Goal: Task Accomplishment & Management: Use online tool/utility

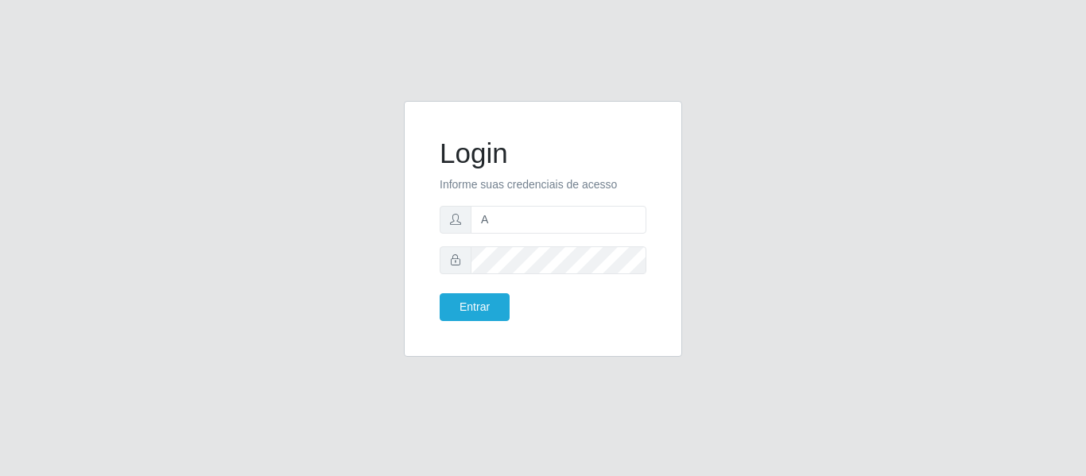
type input "[EMAIL_ADDRESS][DOMAIN_NAME]"
click at [440, 293] on button "Entrar" at bounding box center [475, 307] width 70 height 28
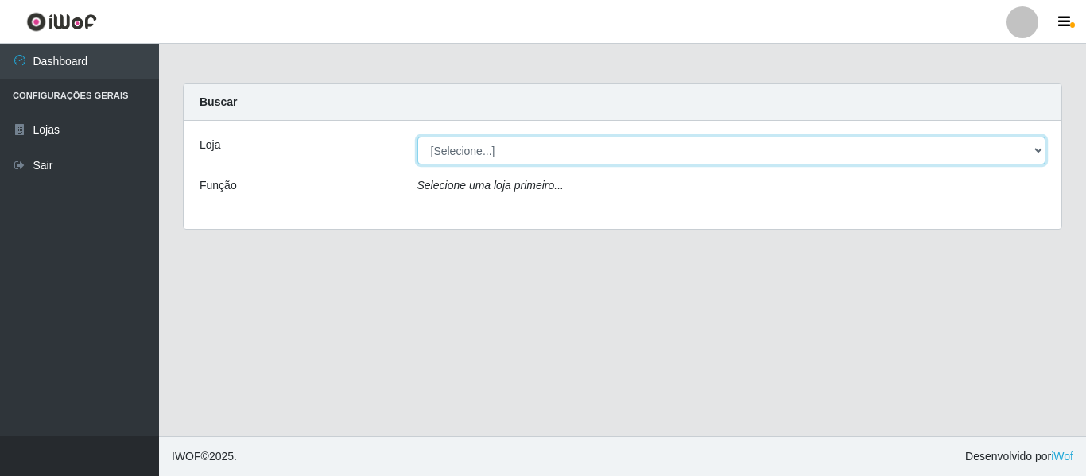
click at [505, 147] on select "[Selecione...] SuperFácil Atacado - São Gonçalo do Amarante" at bounding box center [731, 151] width 629 height 28
select select "408"
click at [417, 137] on select "[Selecione...] SuperFácil Atacado - São Gonçalo do Amarante" at bounding box center [731, 151] width 629 height 28
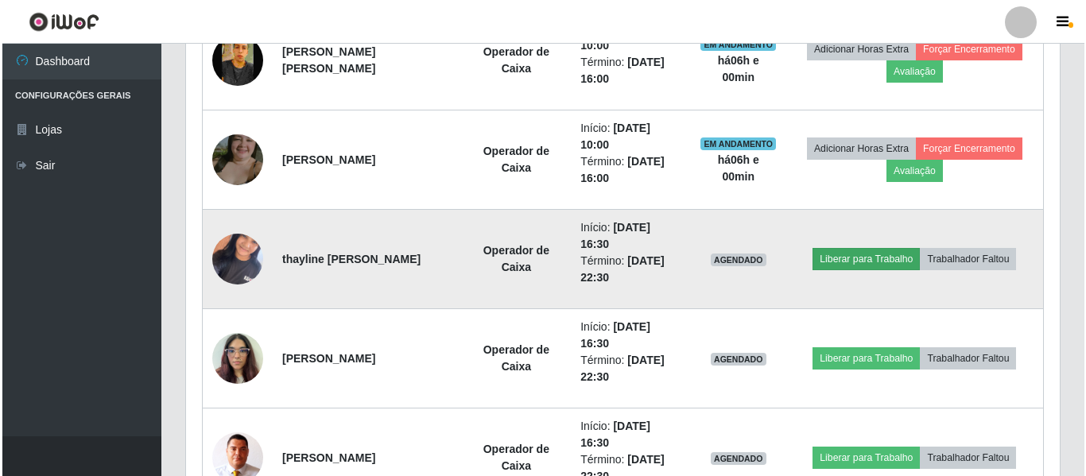
scroll to position [715, 0]
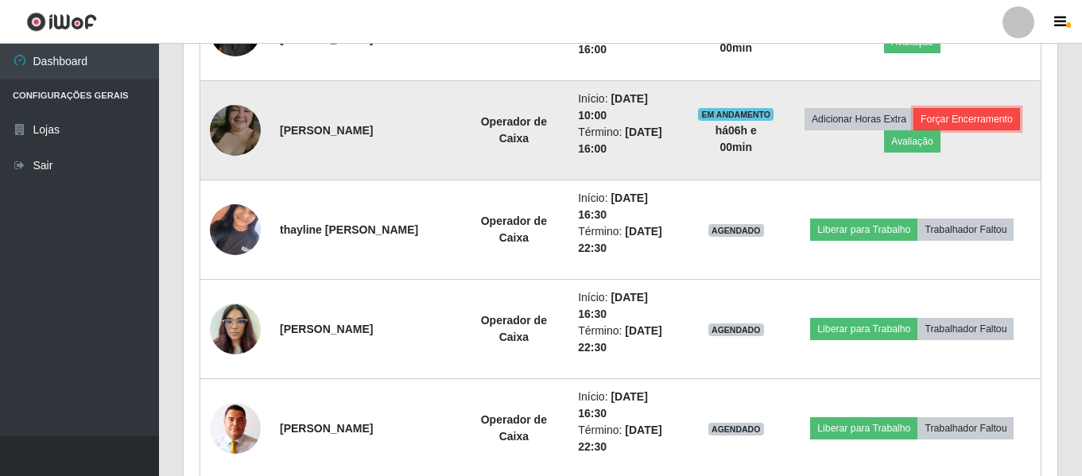
click at [994, 122] on button "Forçar Encerramento" at bounding box center [966, 119] width 107 height 22
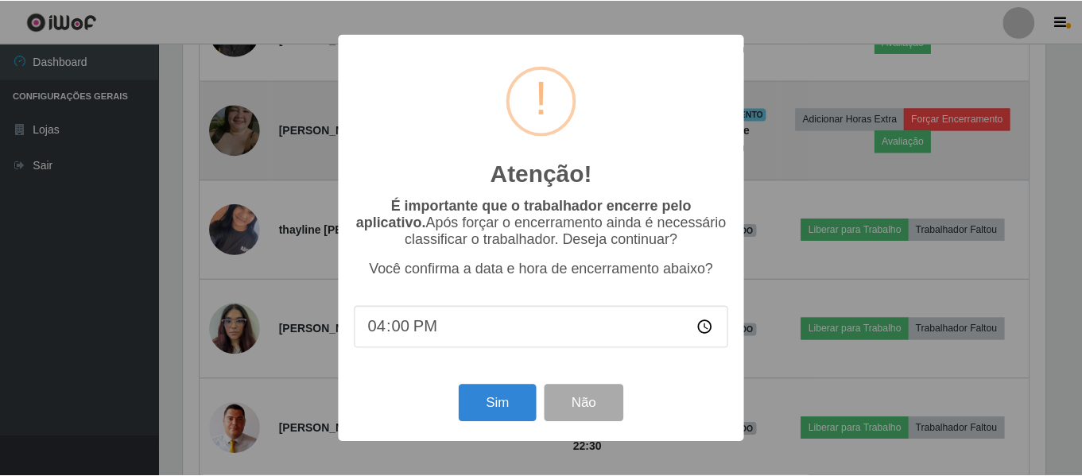
scroll to position [330, 866]
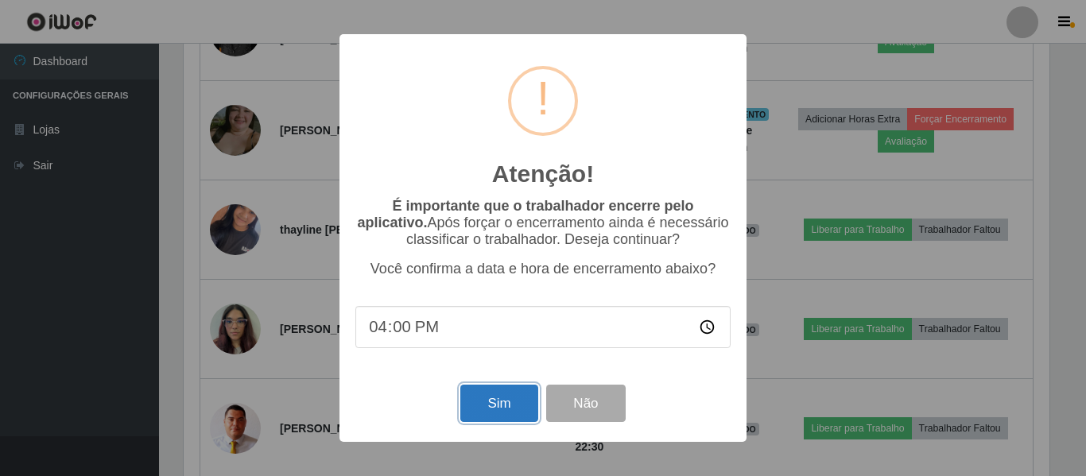
click at [492, 410] on button "Sim" at bounding box center [498, 403] width 77 height 37
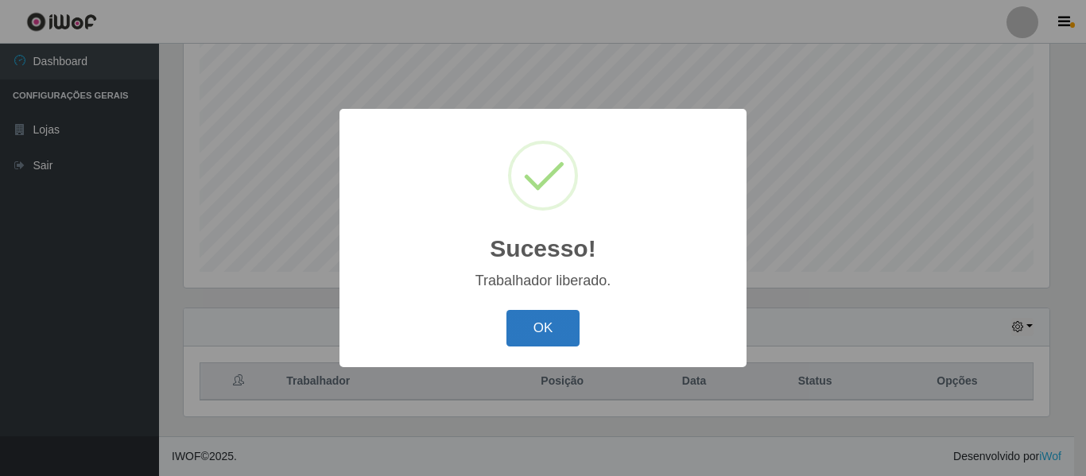
click at [576, 316] on button "OK" at bounding box center [543, 328] width 74 height 37
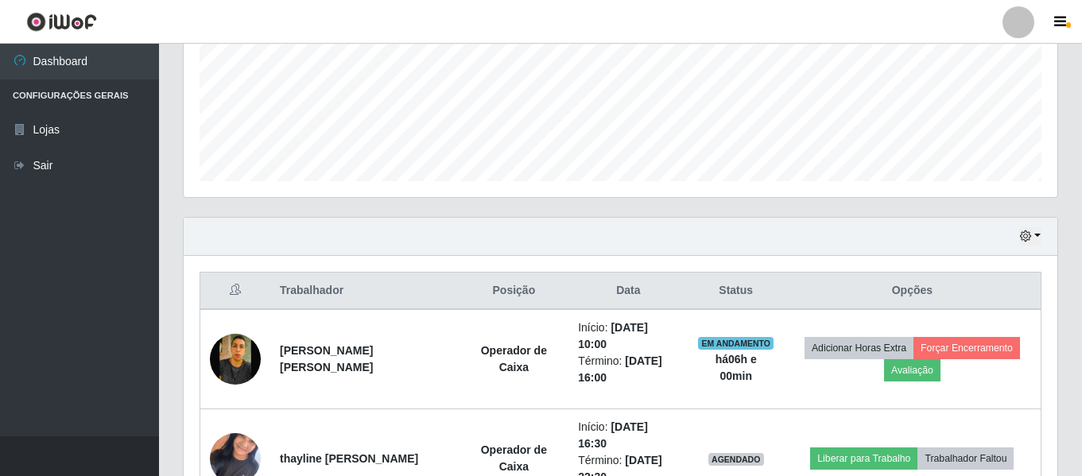
scroll to position [455, 0]
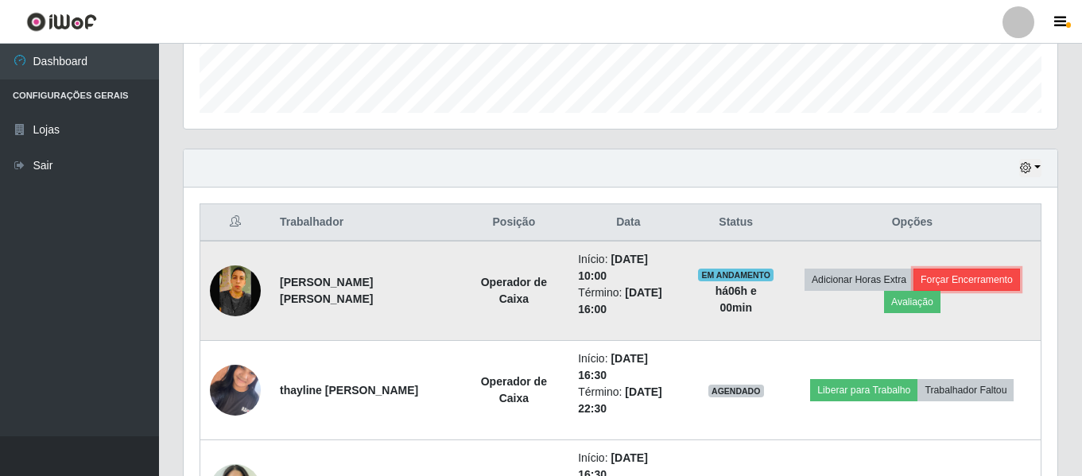
click at [966, 277] on button "Forçar Encerramento" at bounding box center [966, 280] width 107 height 22
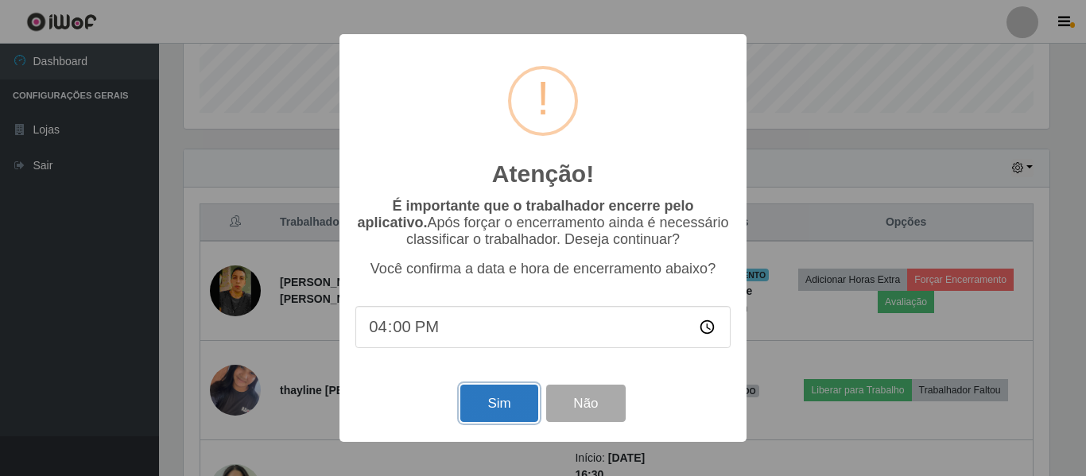
click at [505, 405] on button "Sim" at bounding box center [498, 403] width 77 height 37
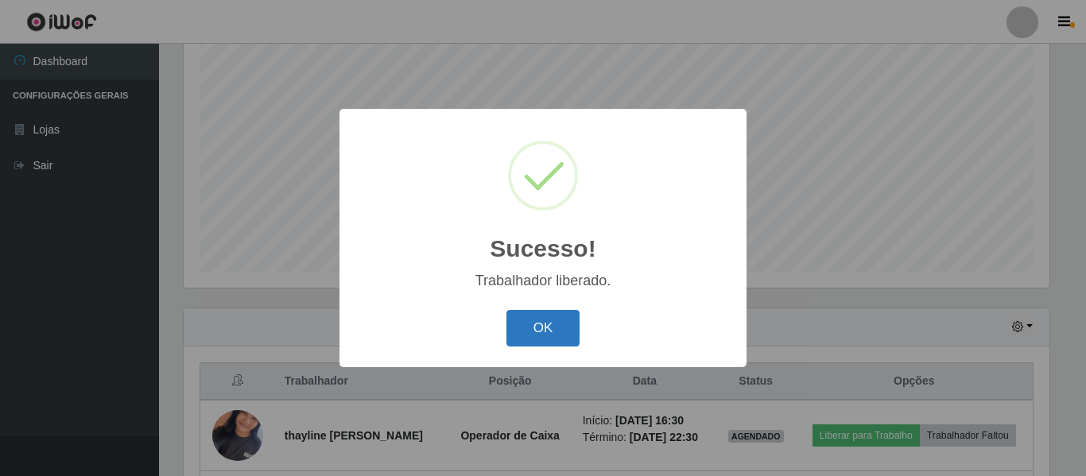
click at [559, 327] on button "OK" at bounding box center [543, 328] width 74 height 37
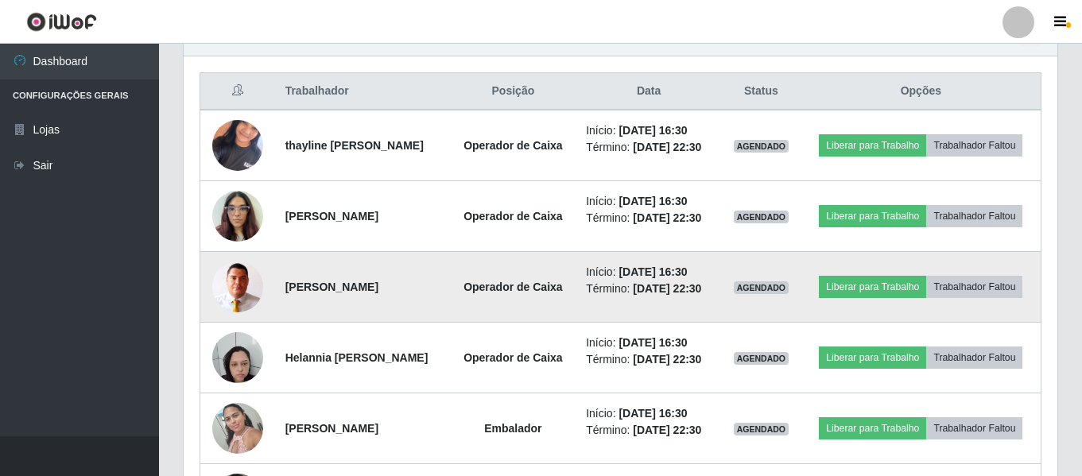
scroll to position [580, 0]
